Goal: Navigation & Orientation: Find specific page/section

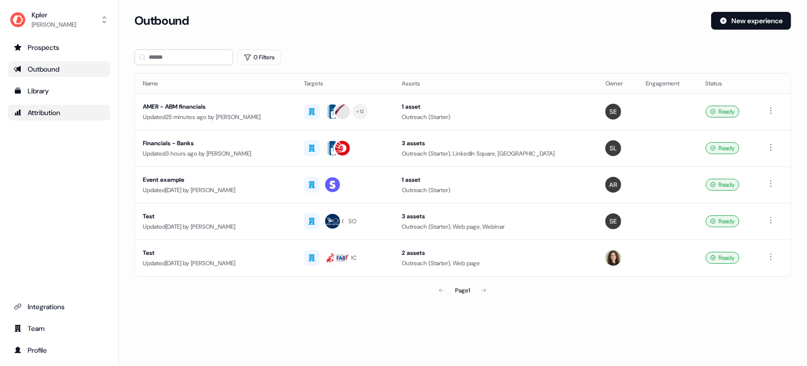
click at [57, 116] on div "Attribution" at bounding box center [59, 113] width 90 height 10
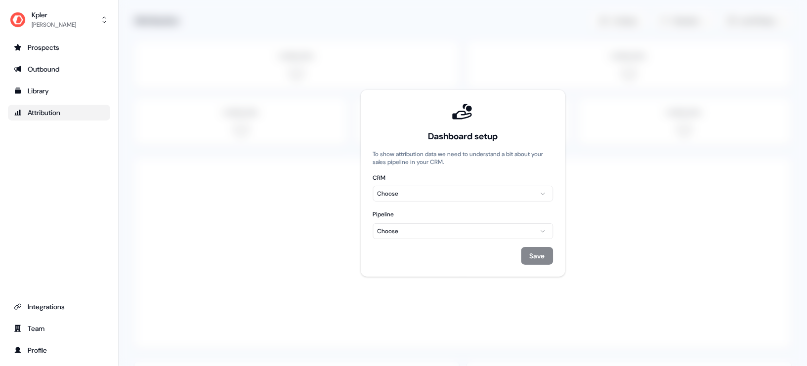
click at [431, 195] on html "For the best experience switch devices to a bigger screen. Go to [DOMAIN_NAME] …" at bounding box center [403, 183] width 807 height 366
click at [444, 177] on html "For the best experience switch devices to a bigger screen. Go to [DOMAIN_NAME] …" at bounding box center [403, 183] width 807 height 366
click at [449, 190] on html "For the best experience switch devices to a bigger screen. Go to [DOMAIN_NAME] …" at bounding box center [403, 183] width 807 height 366
click at [433, 229] on html "For the best experience switch devices to a bigger screen. Go to [DOMAIN_NAME] …" at bounding box center [403, 183] width 807 height 366
click at [458, 250] on html "For the best experience switch devices to a bigger screen. Go to [DOMAIN_NAME] …" at bounding box center [403, 183] width 807 height 366
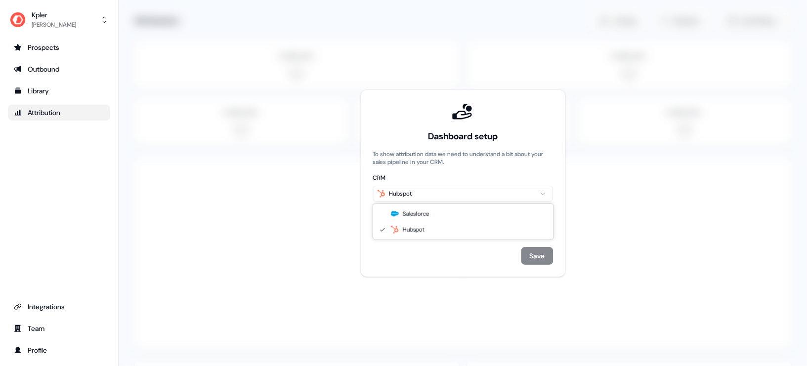
click at [452, 194] on html "For the best experience switch devices to a bigger screen. Go to [DOMAIN_NAME] …" at bounding box center [403, 183] width 807 height 366
click at [449, 233] on html "For the best experience switch devices to a bigger screen. Go to [DOMAIN_NAME] …" at bounding box center [403, 183] width 807 height 366
click at [268, 222] on html "For the best experience switch devices to a bigger screen. Go to [DOMAIN_NAME] …" at bounding box center [403, 183] width 807 height 366
click at [55, 112] on div "Attribution" at bounding box center [59, 113] width 90 height 10
drag, startPoint x: 415, startPoint y: 154, endPoint x: 445, endPoint y: 164, distance: 31.6
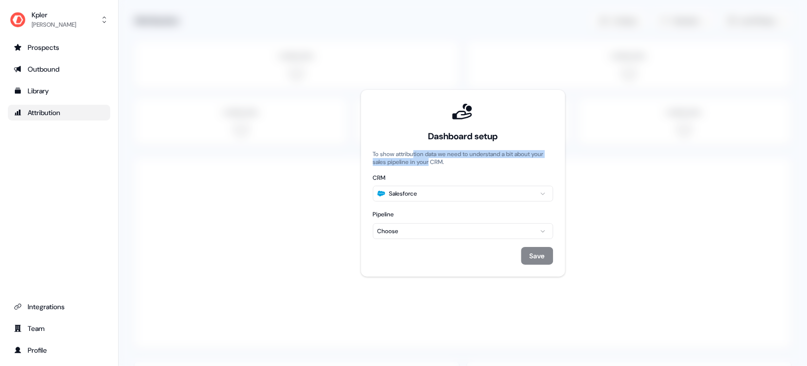
click at [445, 164] on p "To show attribution data we need to understand a bit about your sales pipeline …" at bounding box center [462, 158] width 180 height 16
click at [427, 230] on html "For the best experience switch devices to a bigger screen. Go to [DOMAIN_NAME] …" at bounding box center [403, 183] width 807 height 366
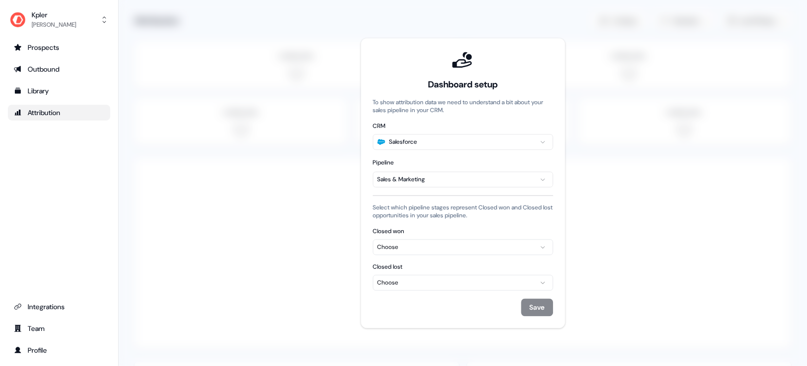
click at [440, 248] on div "Choose" at bounding box center [462, 247] width 171 height 10
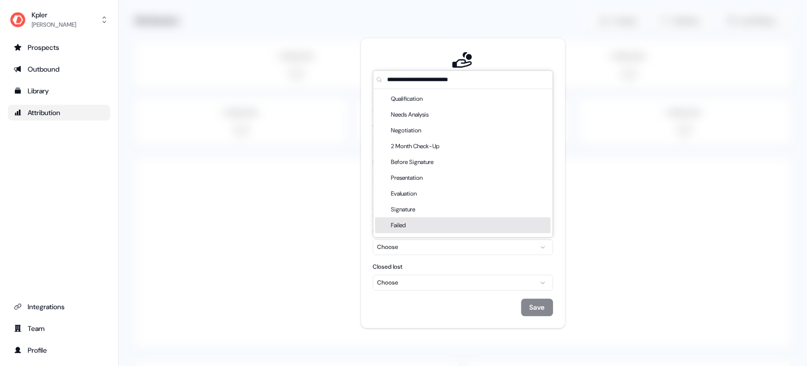
click at [445, 285] on div "Choose" at bounding box center [462, 283] width 171 height 10
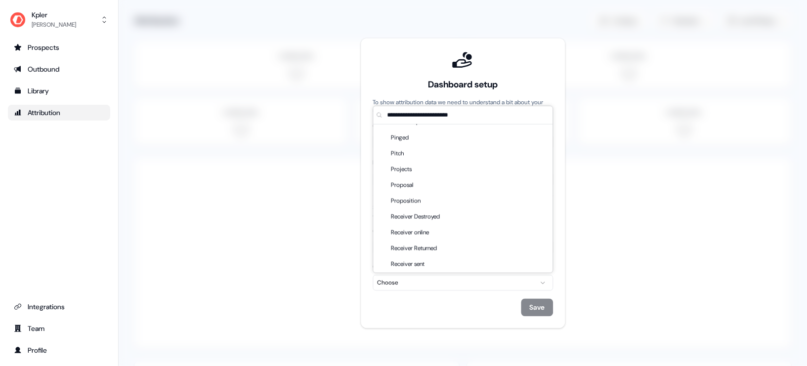
scroll to position [1642, 0]
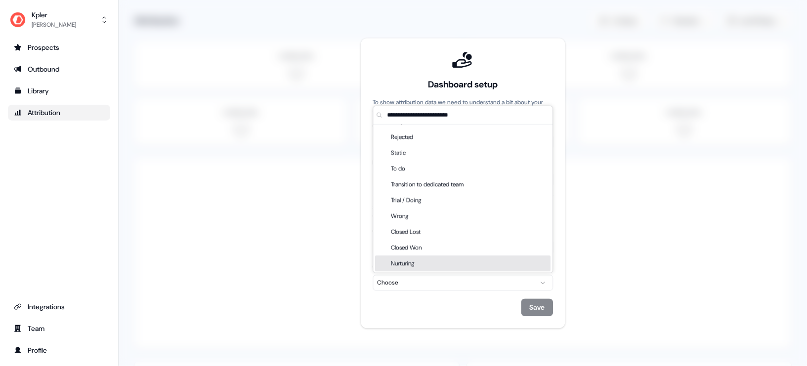
click at [422, 312] on div "Save" at bounding box center [462, 307] width 180 height 18
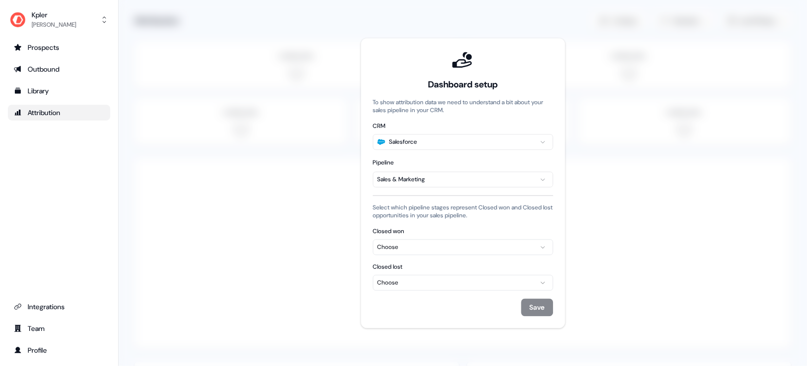
click at [451, 146] on html "For the best experience switch devices to a bigger screen. Go to [DOMAIN_NAME] …" at bounding box center [403, 183] width 807 height 366
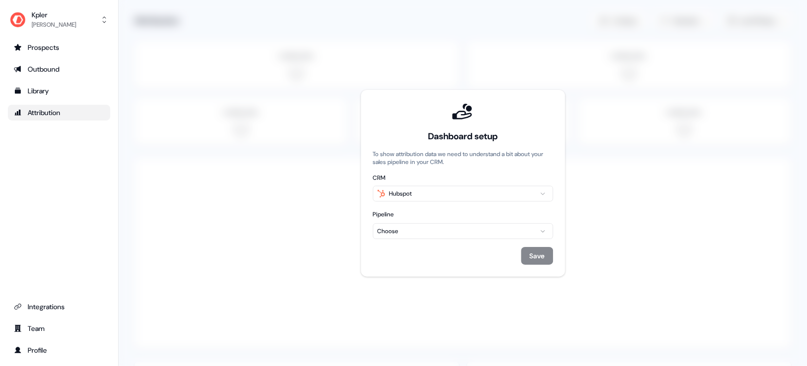
click at [414, 232] on html "For the best experience switch devices to a bigger screen. Go to [DOMAIN_NAME] …" at bounding box center [403, 183] width 807 height 366
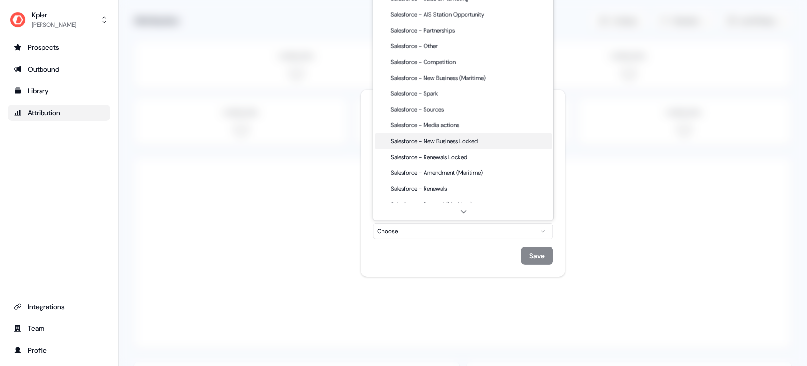
scroll to position [0, 0]
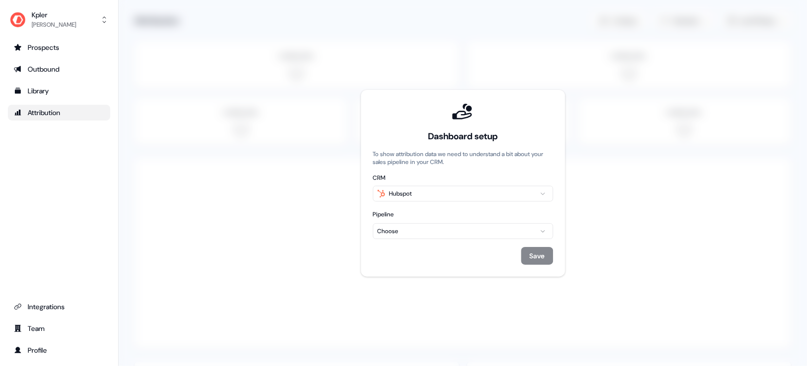
click at [352, 178] on html "For the best experience switch devices to a bigger screen. Go to [DOMAIN_NAME] …" at bounding box center [403, 183] width 807 height 366
click at [411, 226] on html "For the best experience switch devices to a bigger screen. Go to [DOMAIN_NAME] …" at bounding box center [403, 183] width 807 height 366
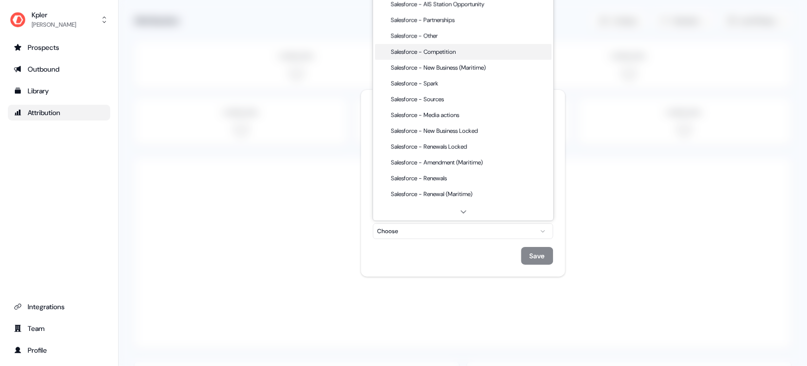
scroll to position [63, 0]
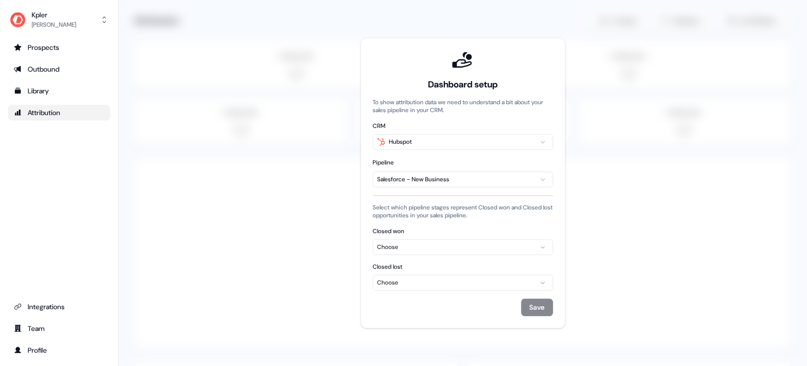
click at [494, 245] on div "Choose" at bounding box center [462, 247] width 171 height 10
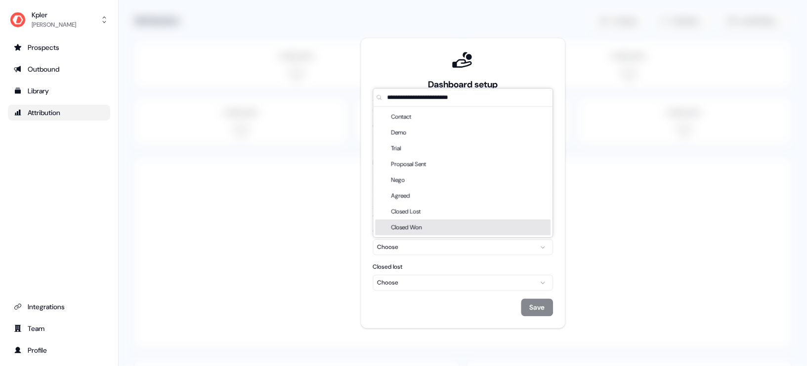
click at [490, 229] on div "Closed Won" at bounding box center [462, 227] width 175 height 16
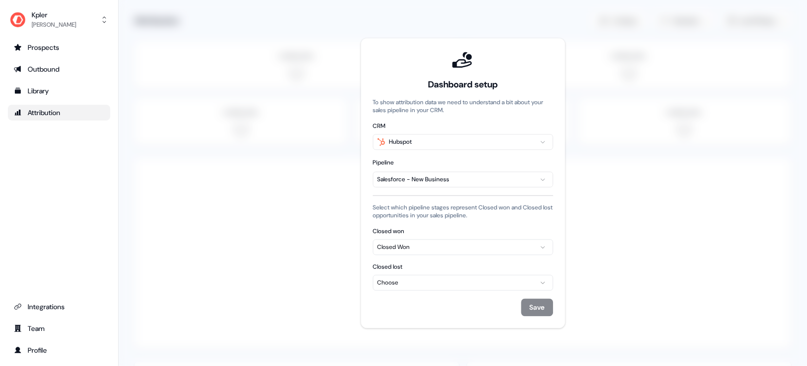
click at [489, 279] on div "Choose" at bounding box center [462, 283] width 171 height 10
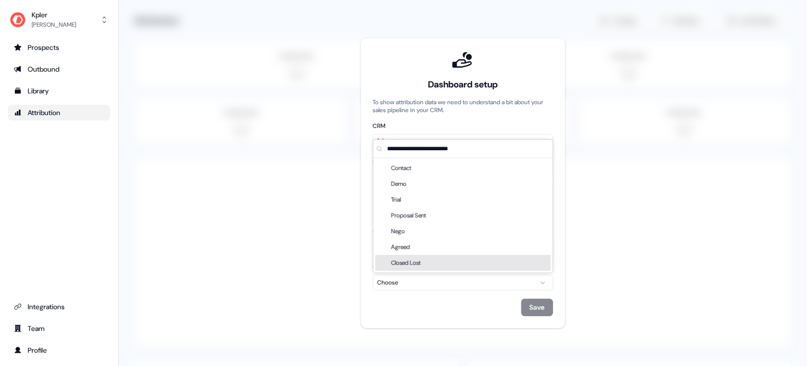
click at [481, 263] on div "Closed Lost" at bounding box center [462, 263] width 175 height 16
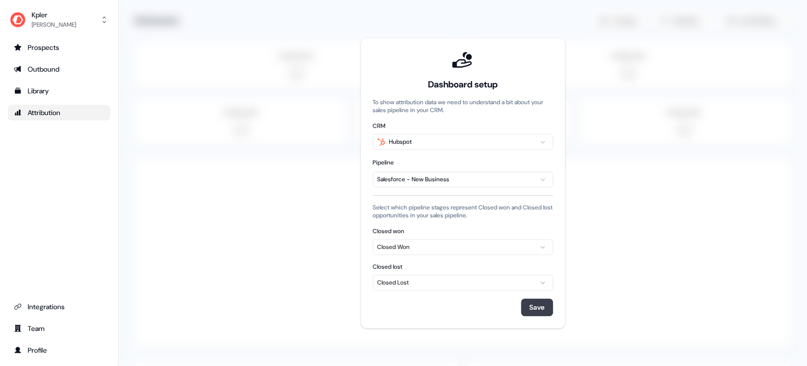
click at [551, 308] on button "Save" at bounding box center [537, 307] width 32 height 18
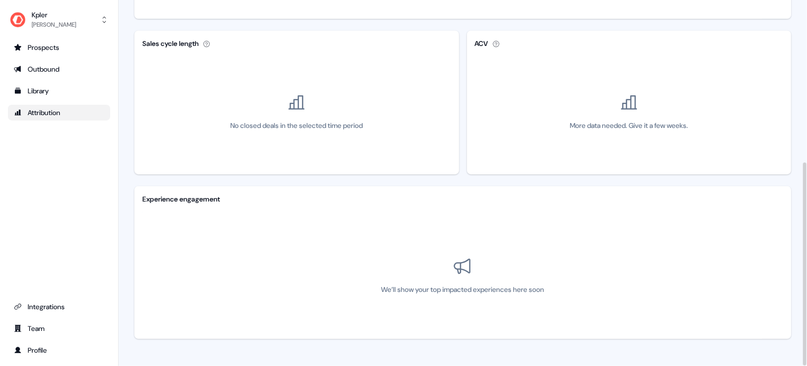
scroll to position [0, 0]
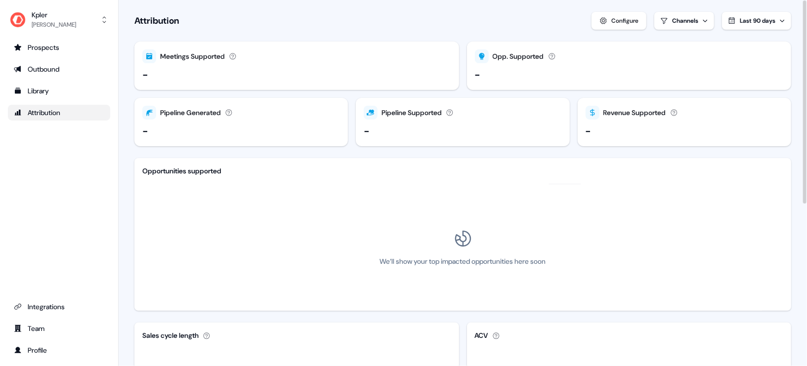
click at [604, 18] on button "Configure" at bounding box center [618, 21] width 55 height 18
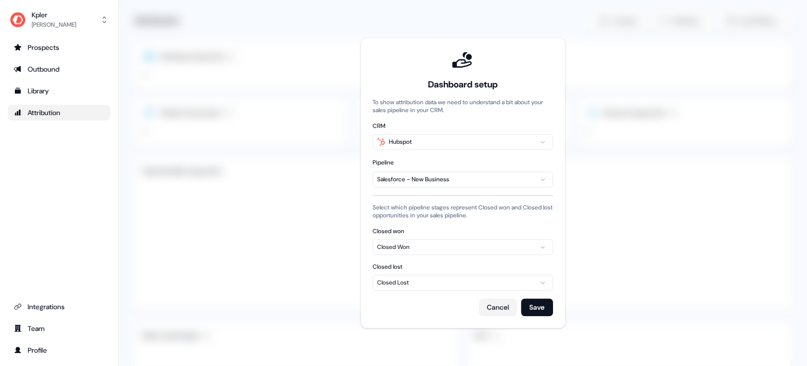
click at [410, 179] on html "For the best experience switch devices to a bigger screen. Go to [DOMAIN_NAME] …" at bounding box center [403, 183] width 807 height 366
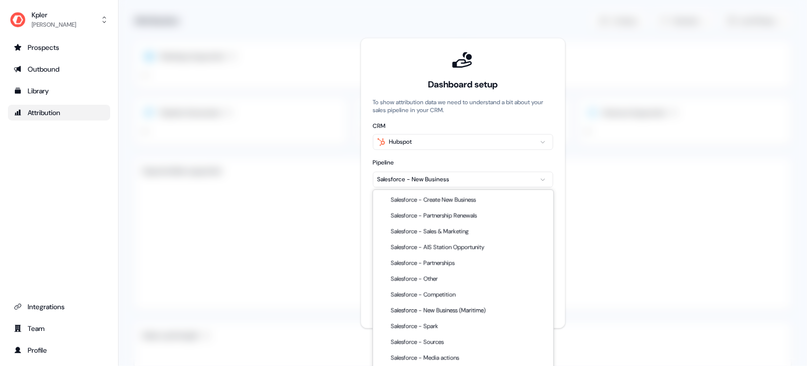
click at [500, 159] on html "For the best experience switch devices to a bigger screen. Go to [DOMAIN_NAME] …" at bounding box center [403, 183] width 807 height 366
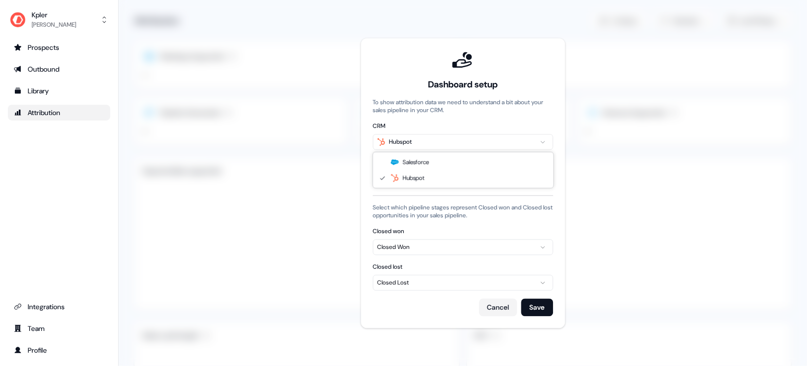
click at [486, 137] on html "For the best experience switch devices to a bigger screen. Go to [DOMAIN_NAME] …" at bounding box center [403, 183] width 807 height 366
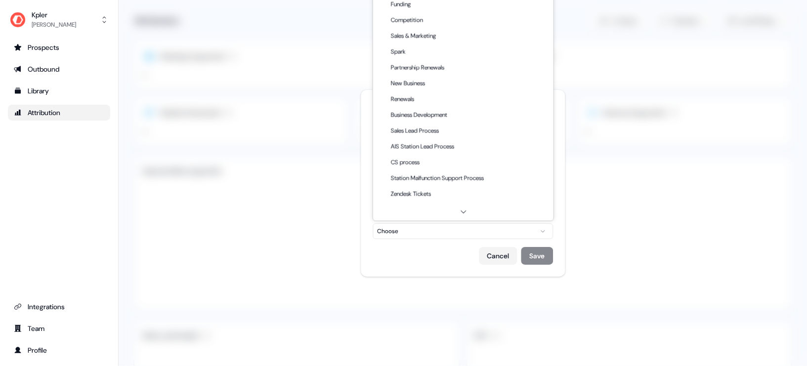
click at [441, 228] on html "For the best experience switch devices to a bigger screen. Go to [DOMAIN_NAME] …" at bounding box center [403, 183] width 807 height 366
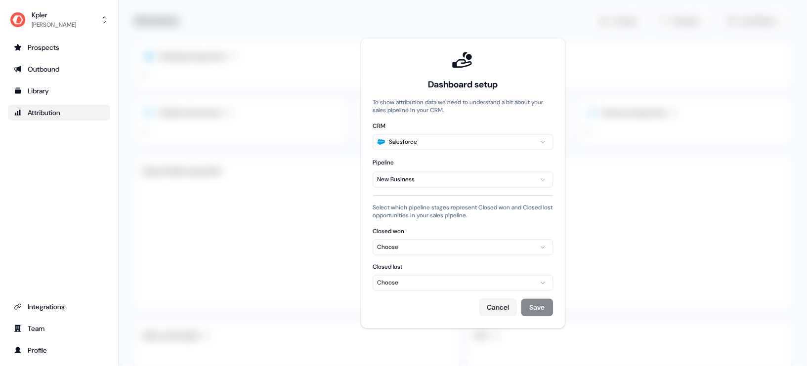
click at [412, 250] on div "Choose" at bounding box center [462, 247] width 171 height 10
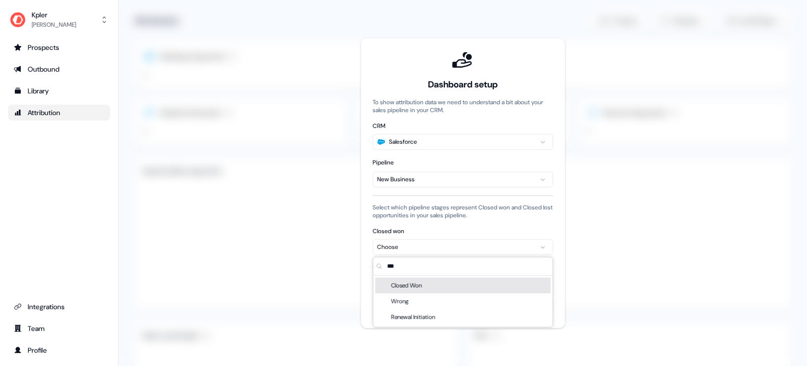
type input "***"
click at [447, 287] on div "Closed Won" at bounding box center [462, 286] width 175 height 16
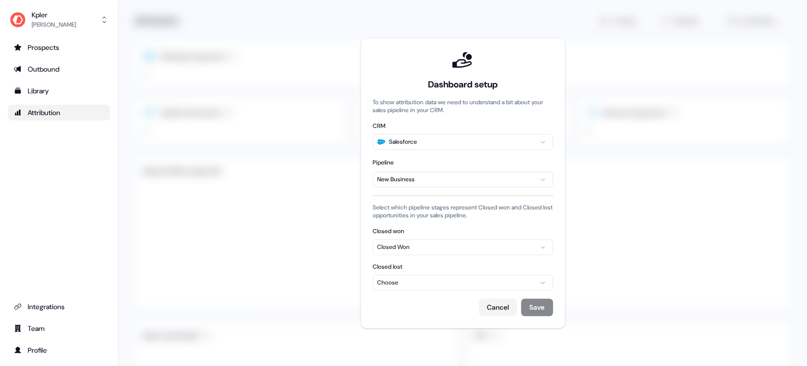
click at [416, 278] on div "Choose" at bounding box center [462, 283] width 171 height 10
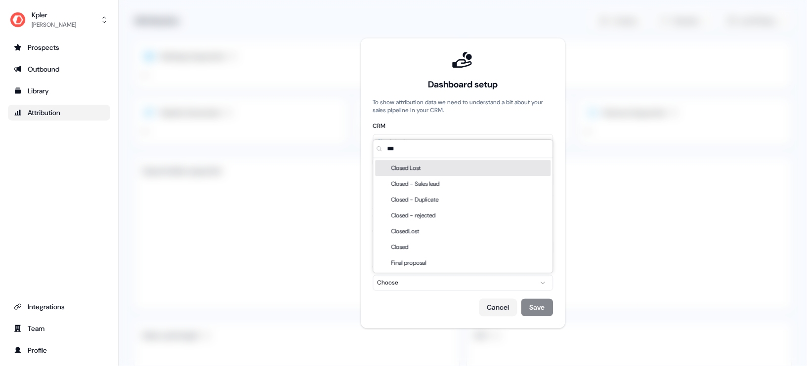
type input "***"
click at [448, 170] on div "Closed Lost" at bounding box center [462, 168] width 175 height 16
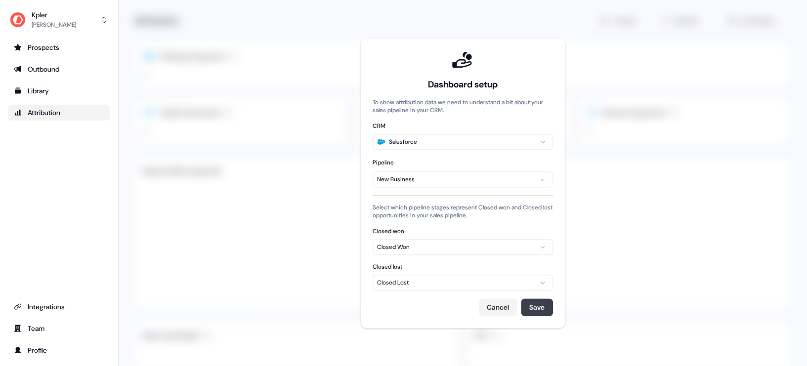
click at [537, 306] on button "Save" at bounding box center [537, 307] width 32 height 18
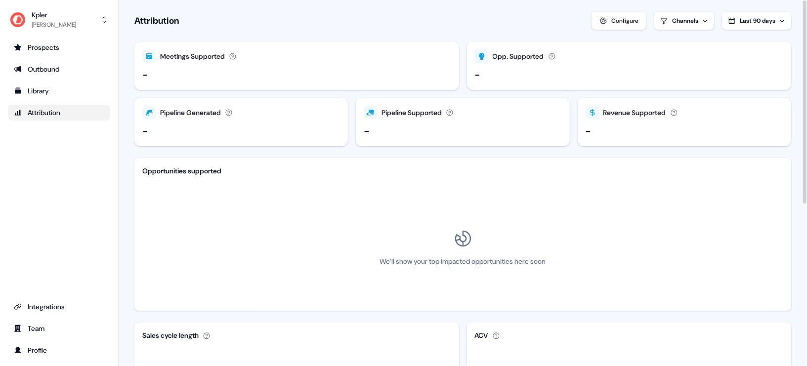
click at [673, 16] on html "For the best experience switch devices to a bigger screen. Go to [DOMAIN_NAME] …" at bounding box center [403, 183] width 807 height 366
click at [59, 51] on html "For the best experience switch devices to a bigger screen. Go to [DOMAIN_NAME] …" at bounding box center [403, 183] width 807 height 366
click at [57, 48] on div "Prospects" at bounding box center [59, 47] width 90 height 10
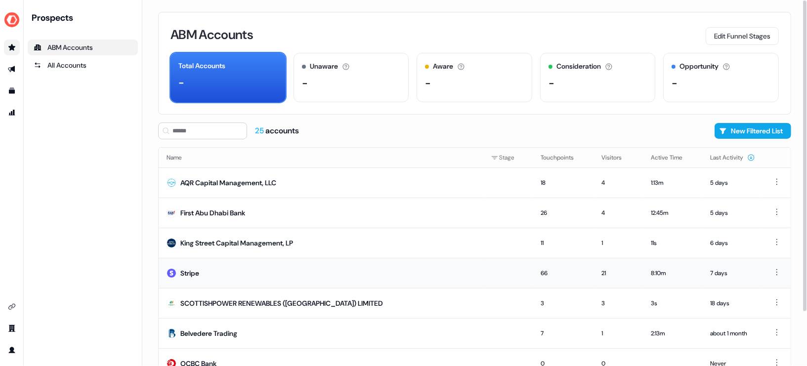
scroll to position [64, 0]
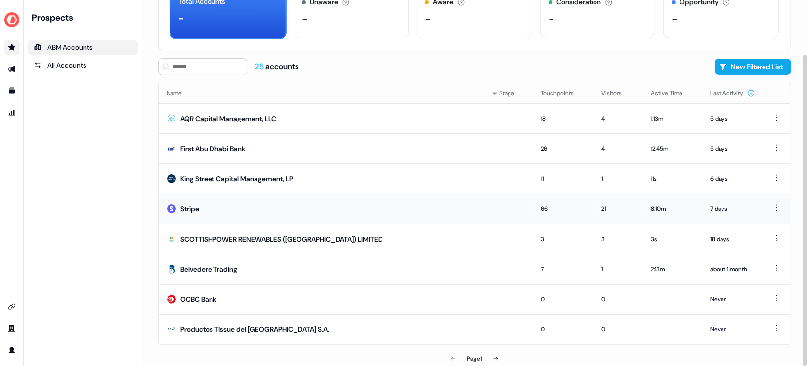
click at [300, 208] on td "Stripe" at bounding box center [321, 209] width 325 height 30
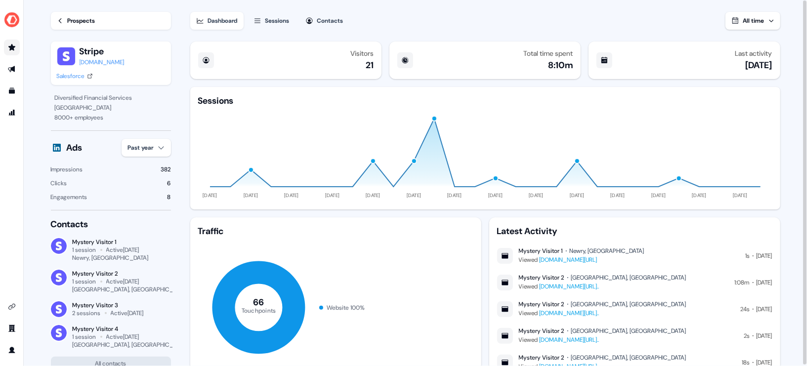
click at [349, 17] on button "Contacts" at bounding box center [324, 21] width 50 height 18
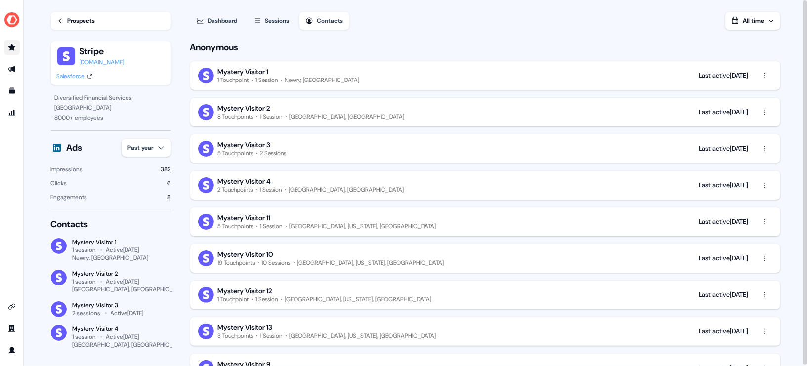
click at [213, 18] on div "Dashboard" at bounding box center [223, 21] width 30 height 10
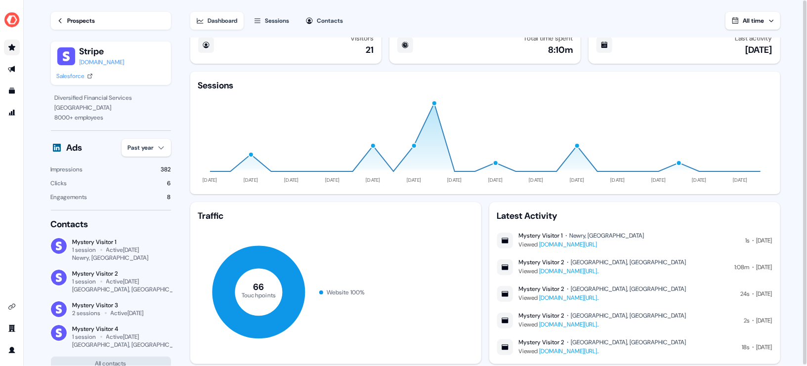
scroll to position [6, 0]
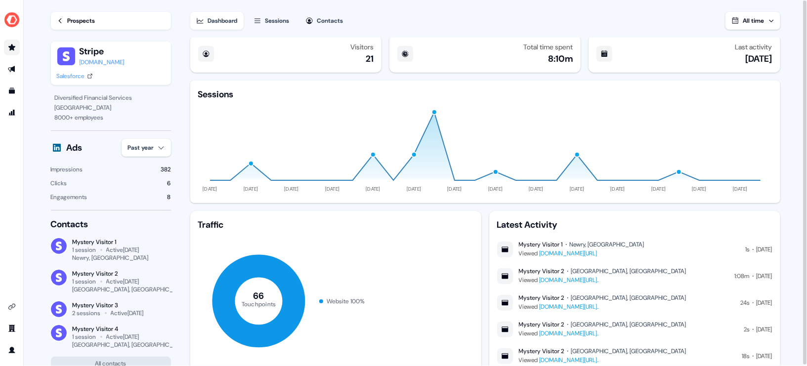
click at [61, 24] on icon at bounding box center [60, 20] width 7 height 7
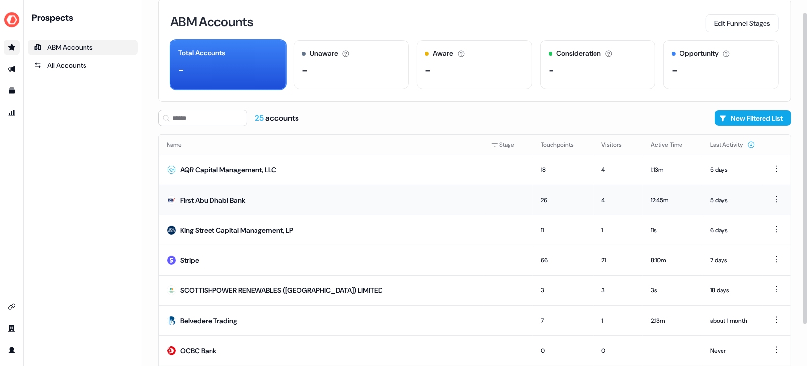
scroll to position [15, 0]
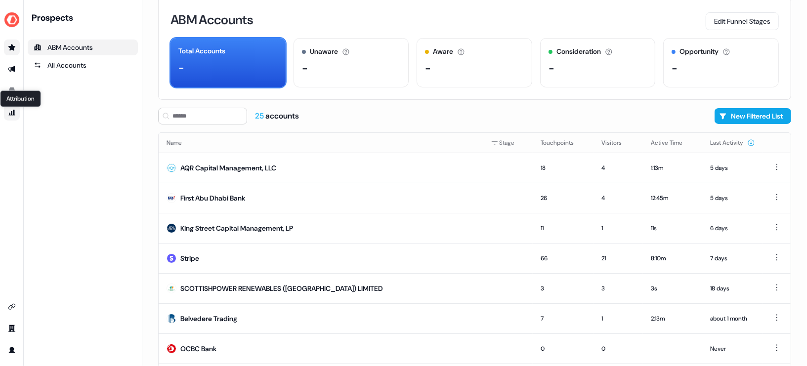
click at [15, 111] on icon "Go to attribution" at bounding box center [12, 113] width 8 height 8
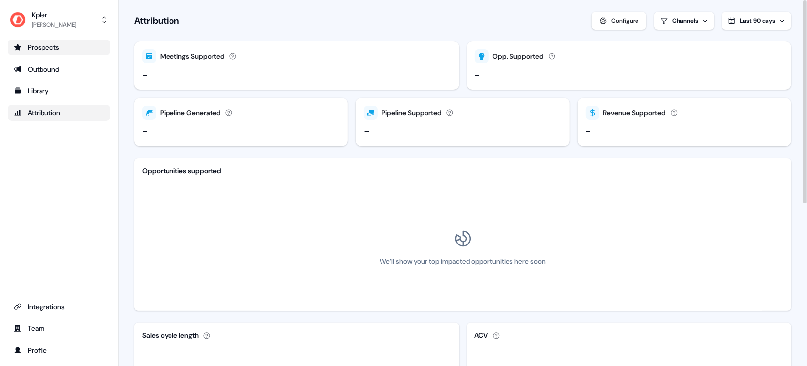
click at [222, 81] on div "-" at bounding box center [296, 74] width 309 height 15
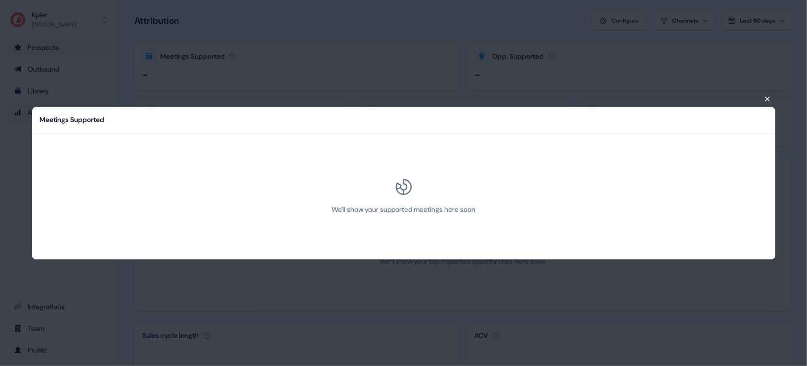
click at [275, 56] on div "Meetings Supported We'll show your supported meetings here soon Close" at bounding box center [403, 183] width 807 height 366
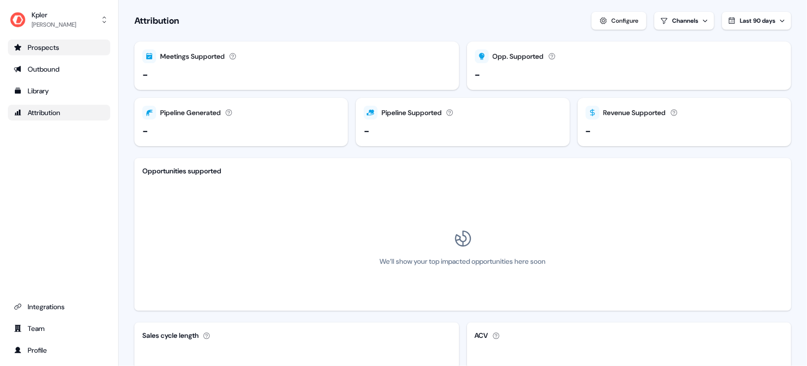
click at [57, 43] on div "Prospects" at bounding box center [59, 47] width 90 height 10
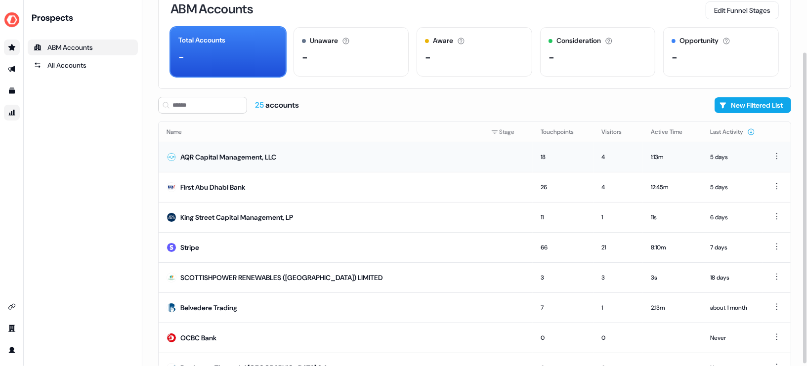
scroll to position [64, 0]
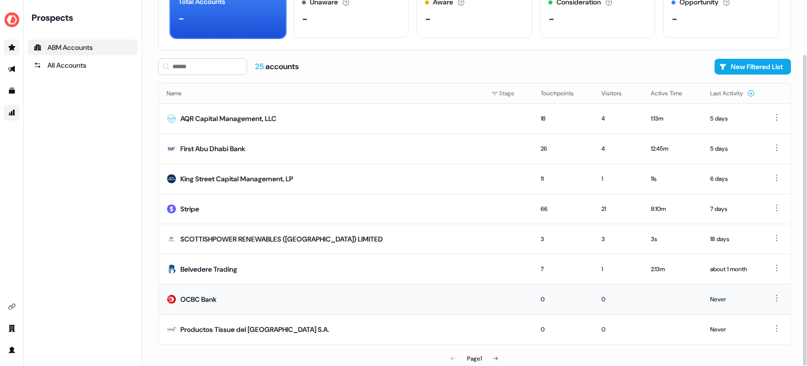
click at [206, 291] on td "OCBC Bank" at bounding box center [321, 299] width 325 height 30
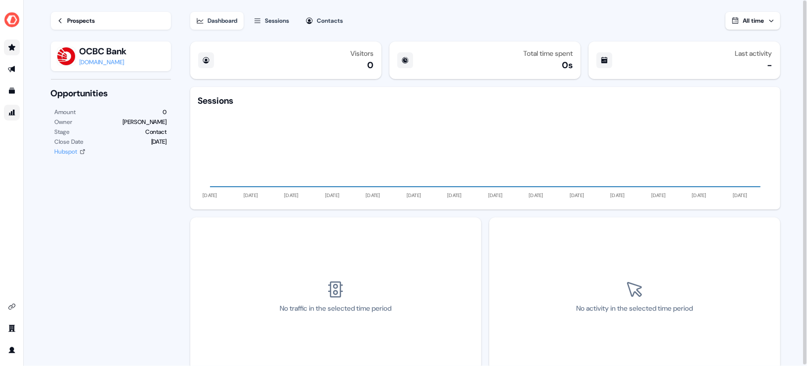
click at [60, 23] on icon at bounding box center [60, 20] width 7 height 7
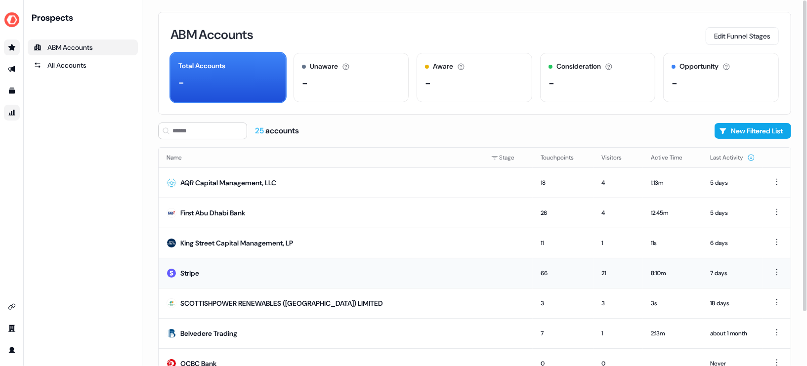
scroll to position [64, 0]
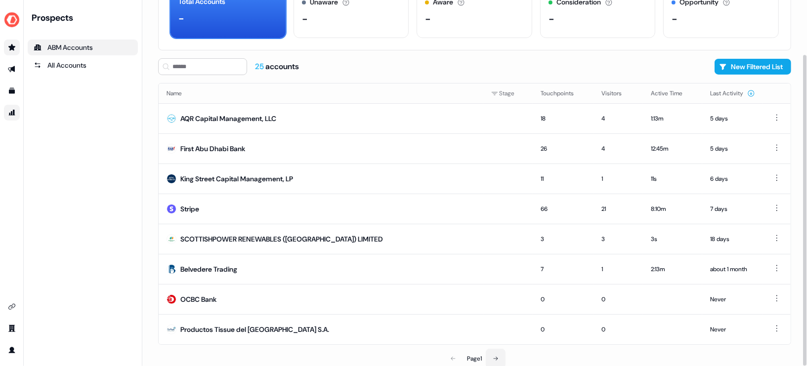
click at [497, 357] on icon at bounding box center [496, 359] width 4 height 4
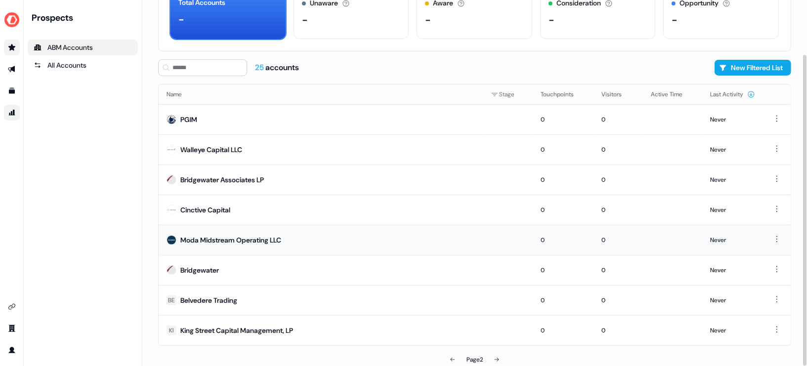
scroll to position [64, 0]
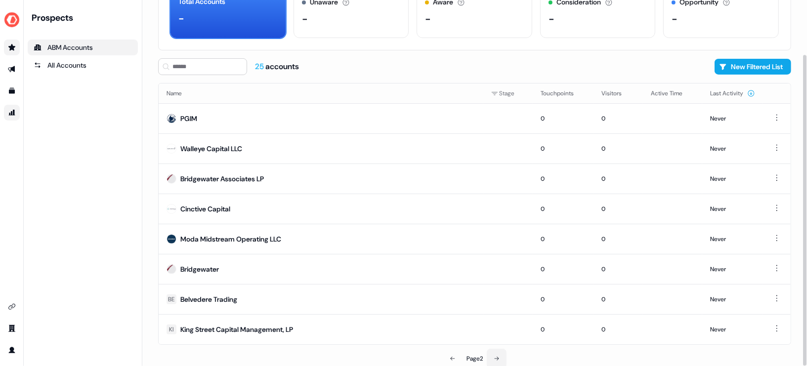
click at [497, 356] on icon at bounding box center [497, 359] width 6 height 6
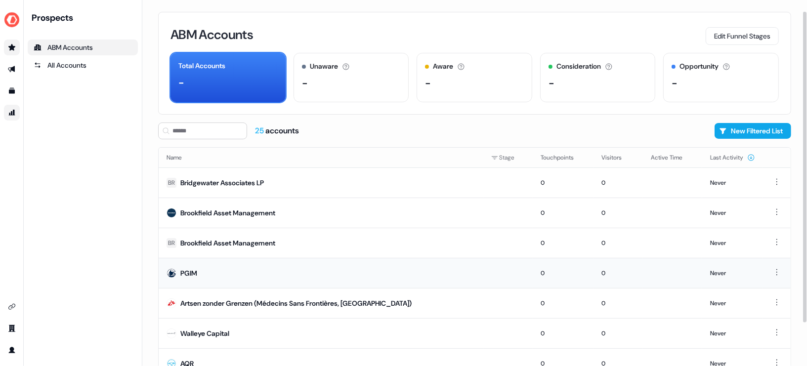
scroll to position [64, 0]
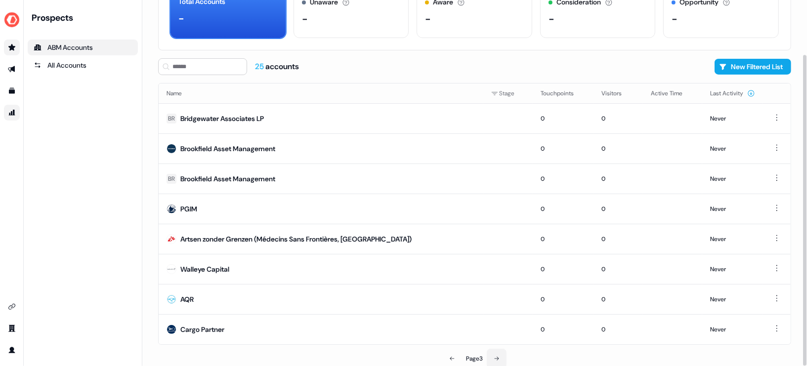
click at [502, 359] on button at bounding box center [497, 359] width 20 height 20
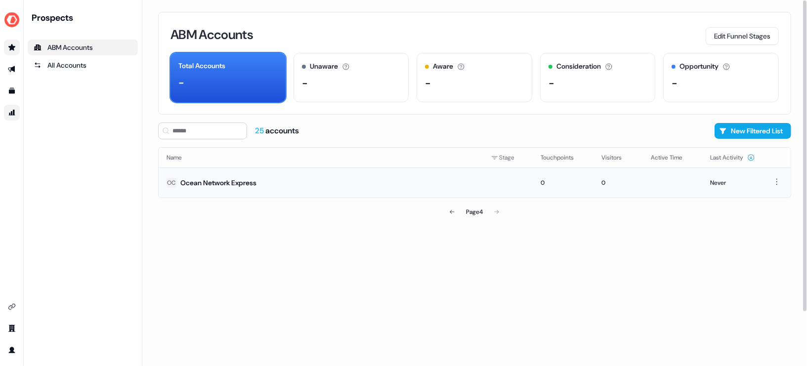
click at [445, 186] on td "OC Ocean Network Express" at bounding box center [321, 182] width 325 height 30
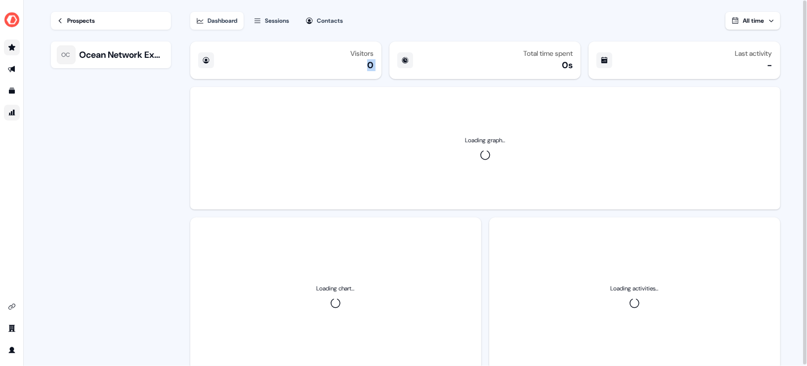
drag, startPoint x: 362, startPoint y: 63, endPoint x: 387, endPoint y: 64, distance: 24.7
click at [387, 64] on div "Visitors 0 Total time spent 0s Last activity -" at bounding box center [485, 60] width 590 height 38
click at [228, 63] on div "Visitors 0" at bounding box center [285, 60] width 191 height 38
click at [55, 24] on link "Prospects" at bounding box center [111, 21] width 120 height 18
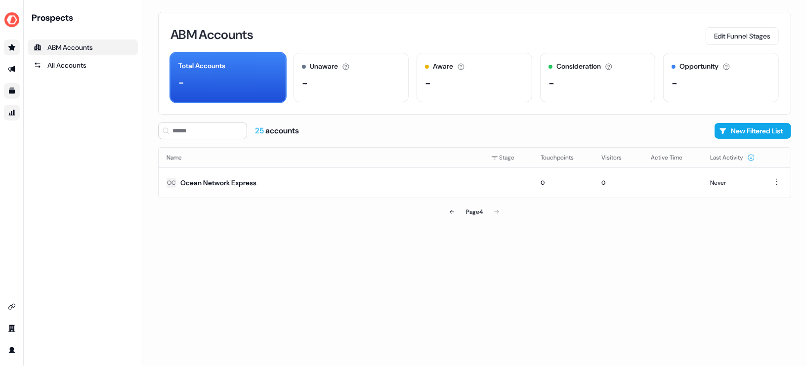
click at [16, 91] on link "Go to templates" at bounding box center [12, 91] width 16 height 16
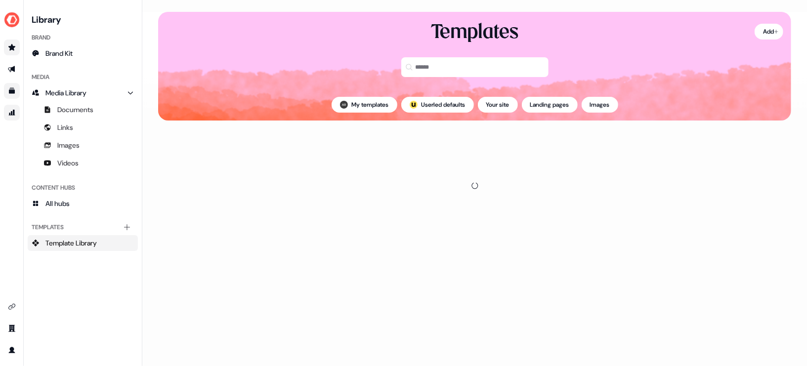
click at [11, 70] on icon "Go to outbound experience" at bounding box center [11, 69] width 7 height 6
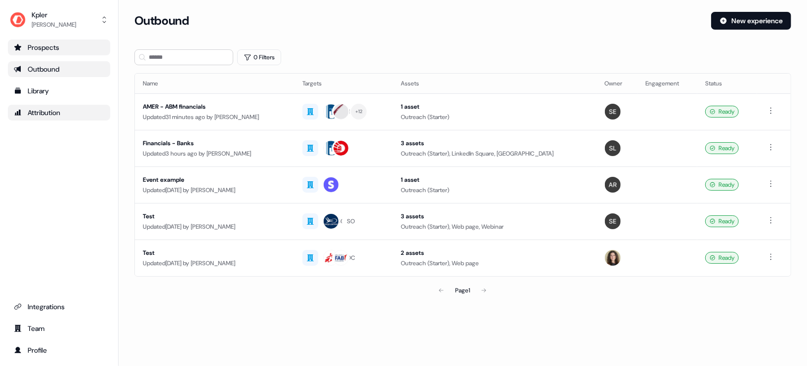
click at [46, 71] on div "Outbound" at bounding box center [59, 69] width 90 height 10
click at [234, 111] on div "AMER - ABM financials" at bounding box center [215, 107] width 144 height 10
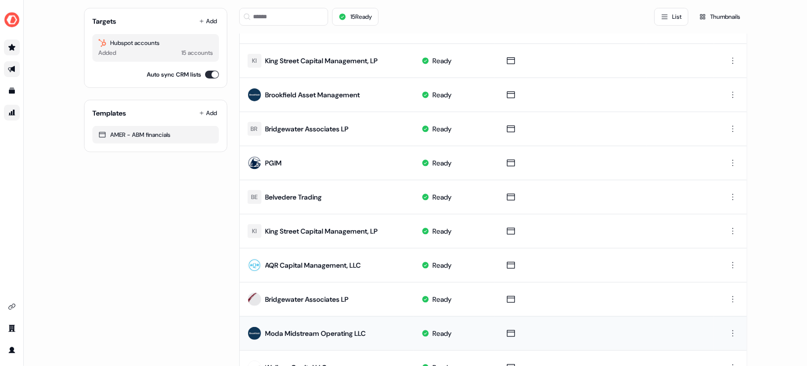
scroll to position [190, 0]
drag, startPoint x: 260, startPoint y: 126, endPoint x: 360, endPoint y: 125, distance: 99.8
click at [360, 126] on td "BR Bridgewater Associates LP" at bounding box center [327, 129] width 174 height 34
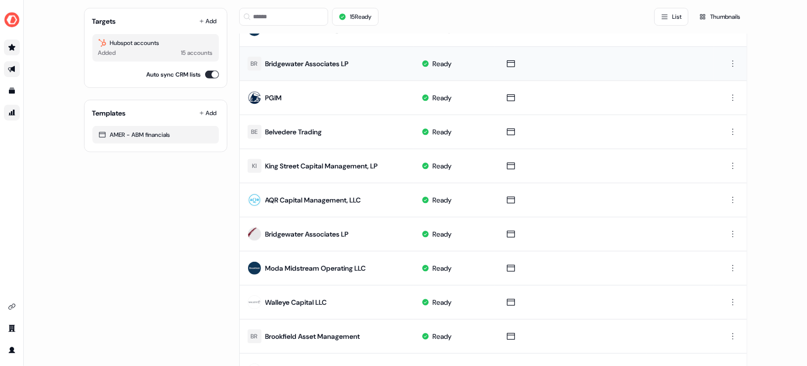
scroll to position [274, 0]
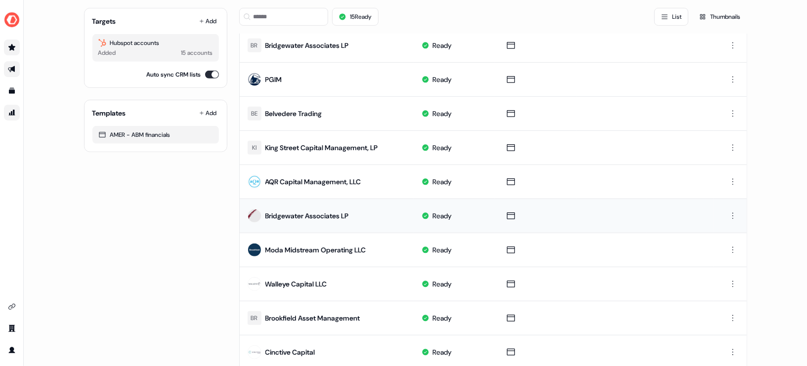
drag, startPoint x: 267, startPoint y: 210, endPoint x: 370, endPoint y: 209, distance: 103.3
click at [369, 210] on td "Bridgewater Associates LP" at bounding box center [327, 216] width 174 height 34
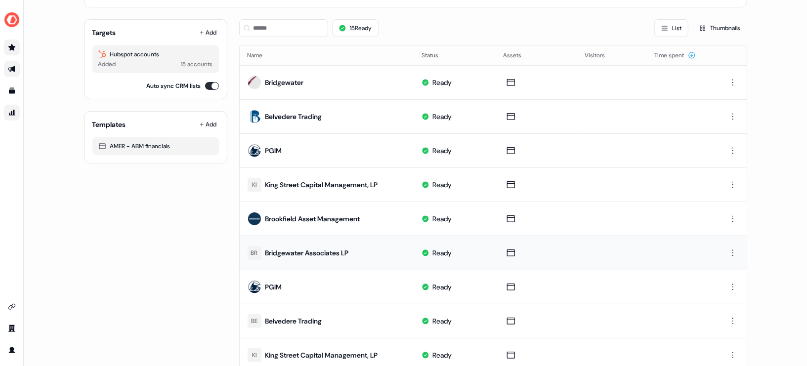
scroll to position [0, 0]
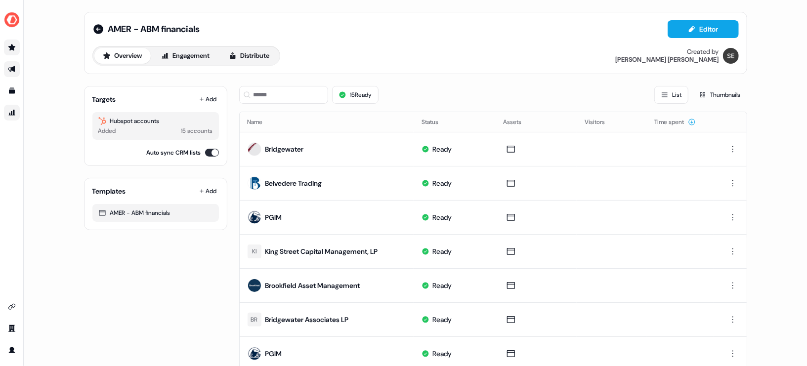
click at [192, 131] on div "15 accounts" at bounding box center [197, 131] width 32 height 10
drag, startPoint x: 121, startPoint y: 117, endPoint x: 141, endPoint y: 130, distance: 24.0
click at [142, 130] on div "Hubspot accounts Added 15 accounts" at bounding box center [155, 126] width 126 height 28
click at [141, 134] on div "Added 15 accounts" at bounding box center [155, 131] width 115 height 10
drag, startPoint x: 124, startPoint y: 120, endPoint x: 175, endPoint y: 125, distance: 50.6
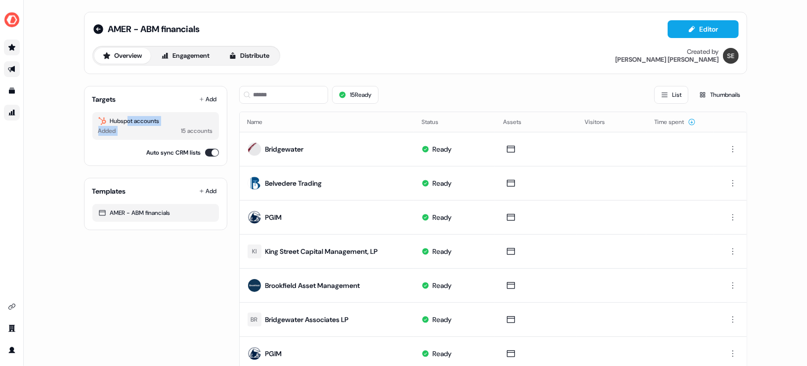
click at [175, 125] on div "Hubspot accounts Added 15 accounts" at bounding box center [155, 126] width 126 height 28
click at [175, 126] on div "Added 15 accounts" at bounding box center [155, 131] width 115 height 10
click at [16, 51] on link "Prospects Prospects" at bounding box center [12, 48] width 16 height 16
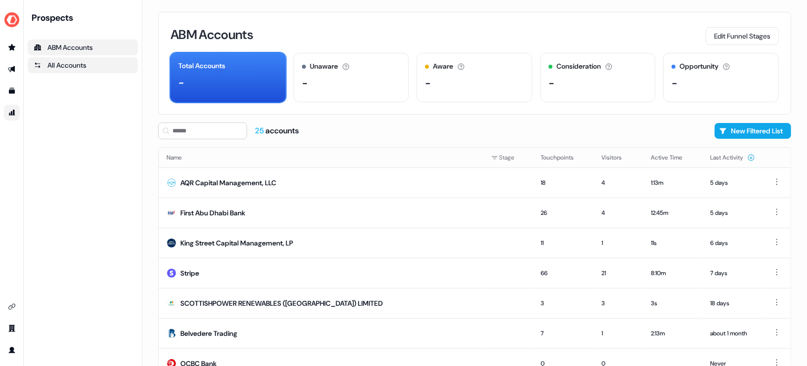
click at [90, 69] on div "All Accounts" at bounding box center [83, 65] width 98 height 10
